Goal: Find contact information: Find contact information

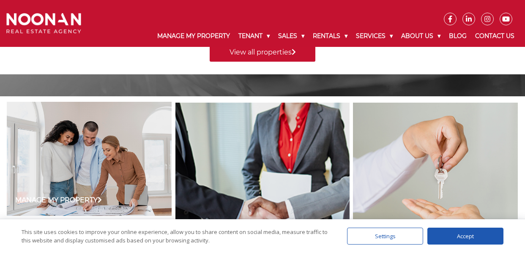
scroll to position [534, 0]
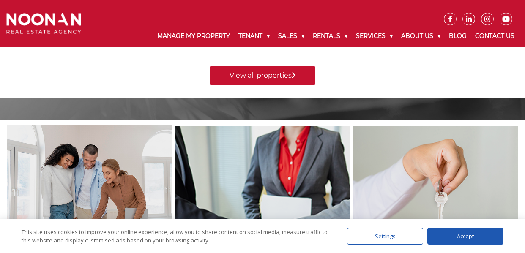
click at [490, 35] on link "Contact Us" at bounding box center [495, 36] width 48 height 22
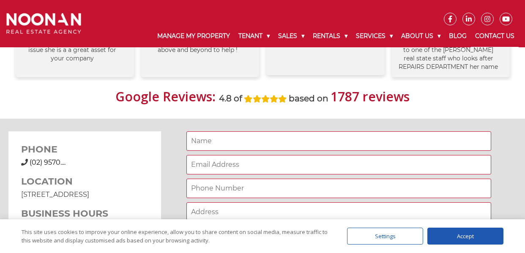
scroll to position [563, 0]
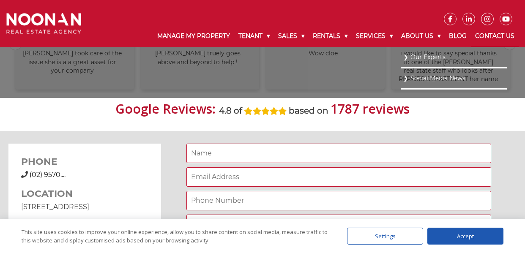
click at [418, 58] on link "Our Experts" at bounding box center [454, 57] width 102 height 11
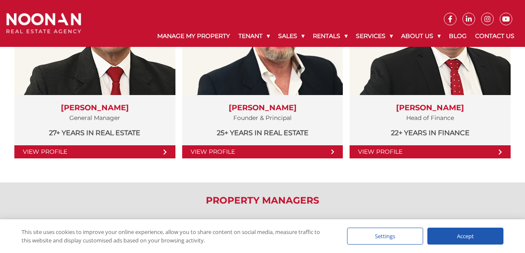
scroll to position [246, 0]
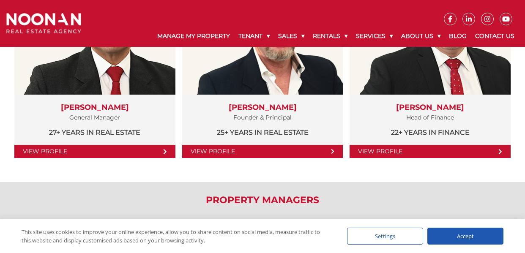
click at [434, 240] on div "Accept" at bounding box center [466, 236] width 76 height 17
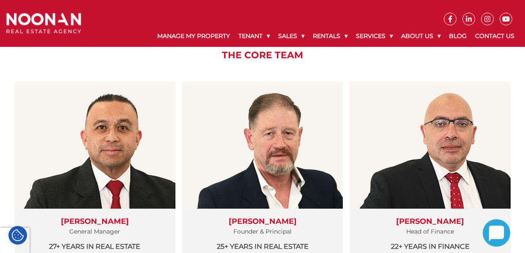
scroll to position [0, 0]
